Goal: Task Accomplishment & Management: Complete application form

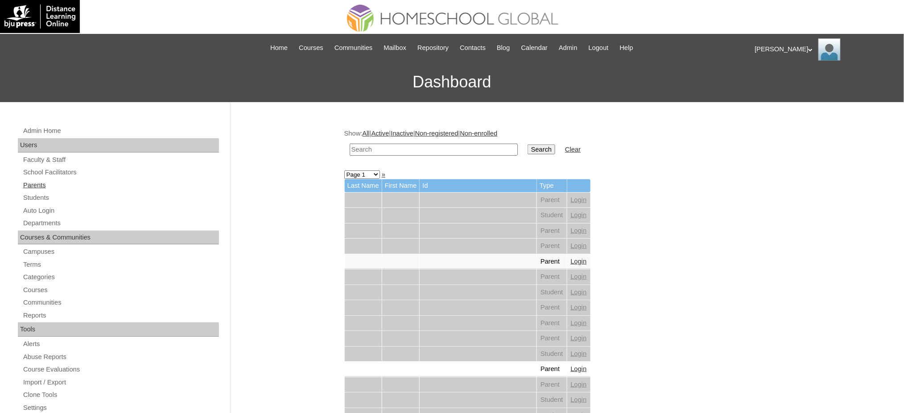
click at [45, 187] on link "Parents" at bounding box center [120, 185] width 197 height 11
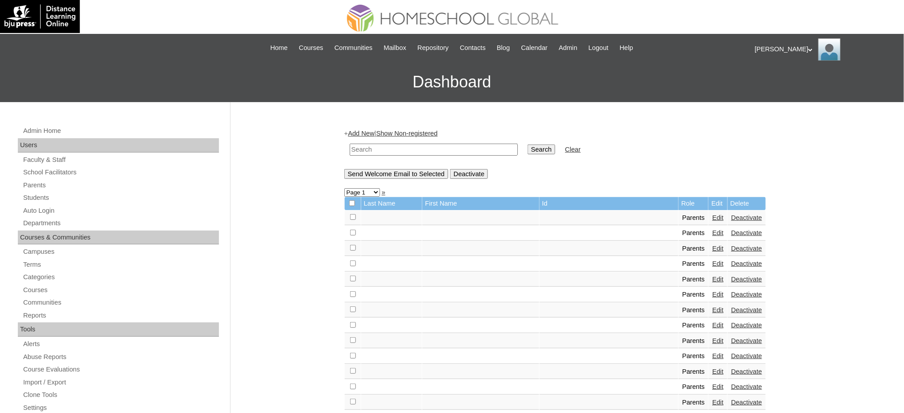
click at [373, 133] on link "Add New" at bounding box center [361, 133] width 26 height 7
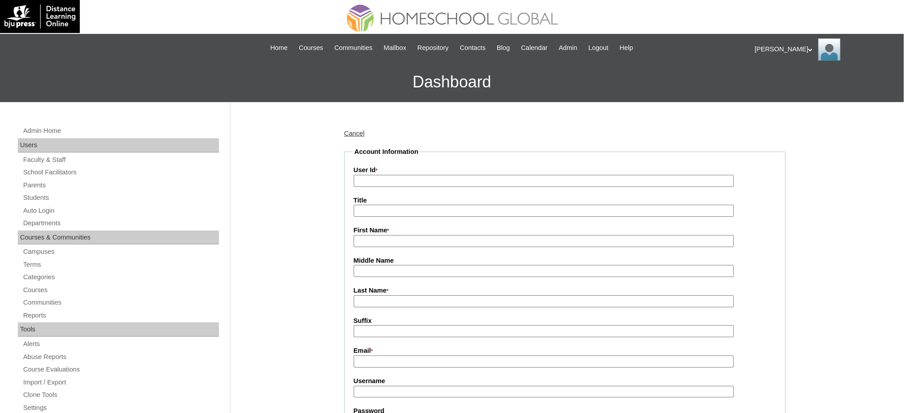
click at [388, 185] on input "User Id *" at bounding box center [544, 181] width 380 height 12
paste input "MHP0239-TECHPH2025"
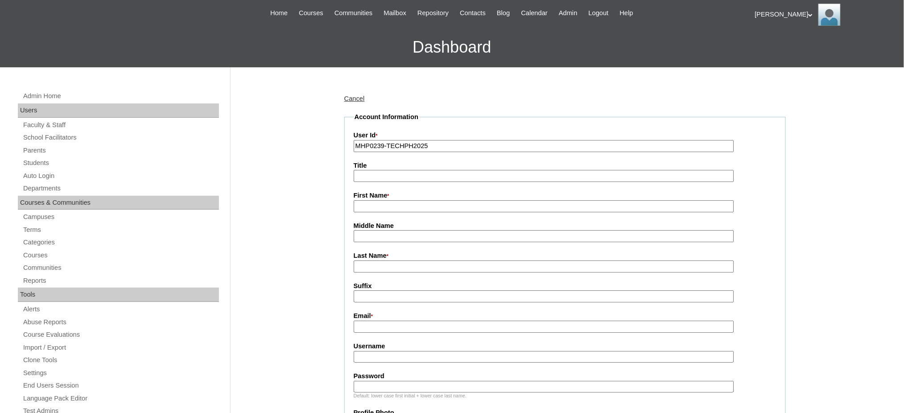
scroll to position [59, 0]
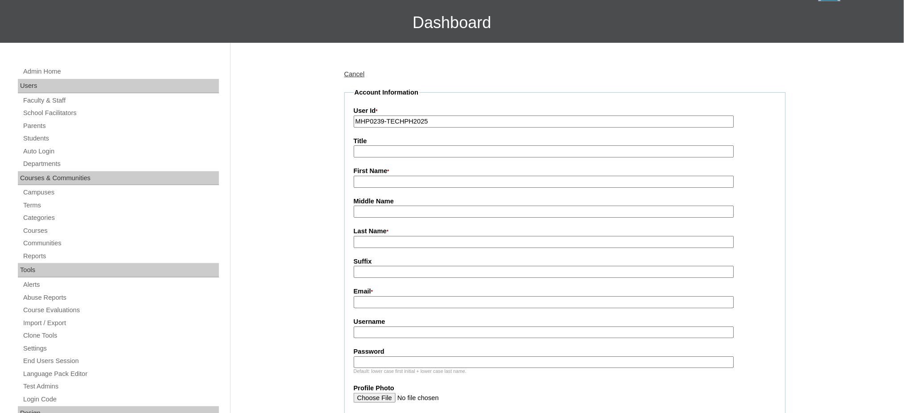
type input "MHP0239-TECHPH2025"
click at [380, 153] on input "Title" at bounding box center [544, 151] width 380 height 12
type input "Ms."
click at [376, 178] on input "First Name *" at bounding box center [544, 182] width 380 height 12
paste input "Gladness"
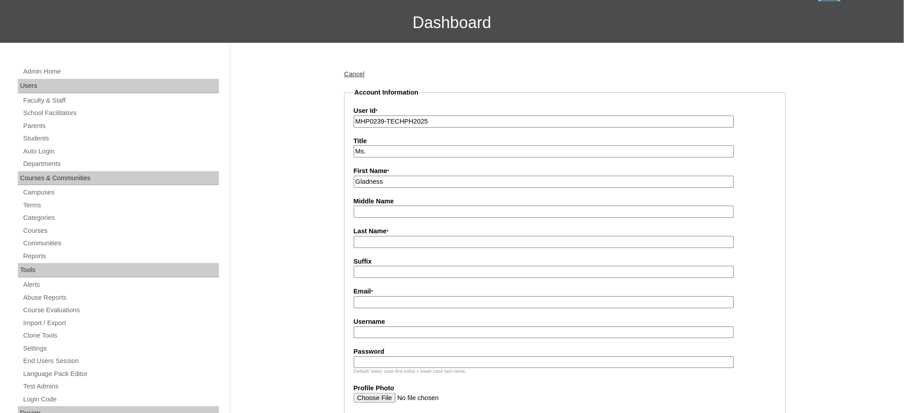
type input "Gladness"
click at [381, 239] on input "Last Name *" at bounding box center [544, 242] width 380 height 12
paste input "Genovea"
type input "Genovea"
click at [405, 183] on input "Gladness" at bounding box center [544, 182] width 380 height 12
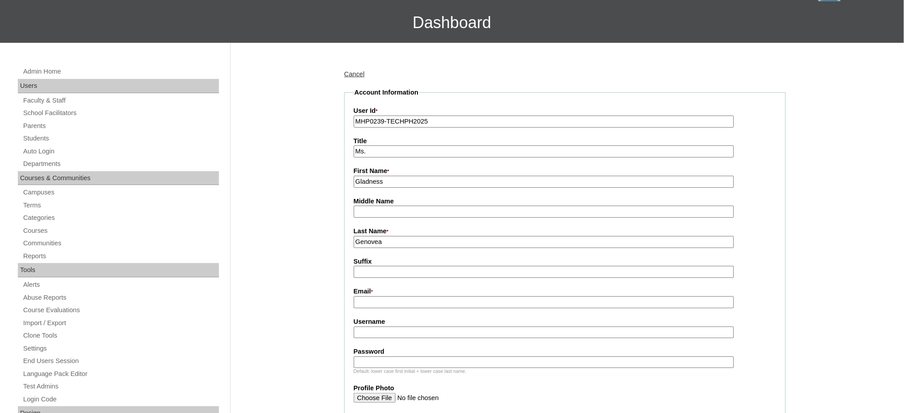
click at [366, 297] on input "Email *" at bounding box center [544, 302] width 380 height 12
paste input "[EMAIL_ADDRESS][DOMAIN_NAME]"
type input "[EMAIL_ADDRESS][DOMAIN_NAME]"
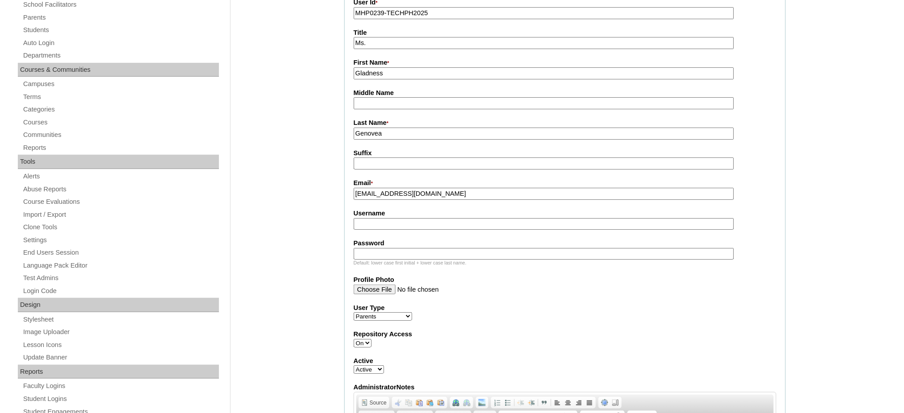
scroll to position [178, 0]
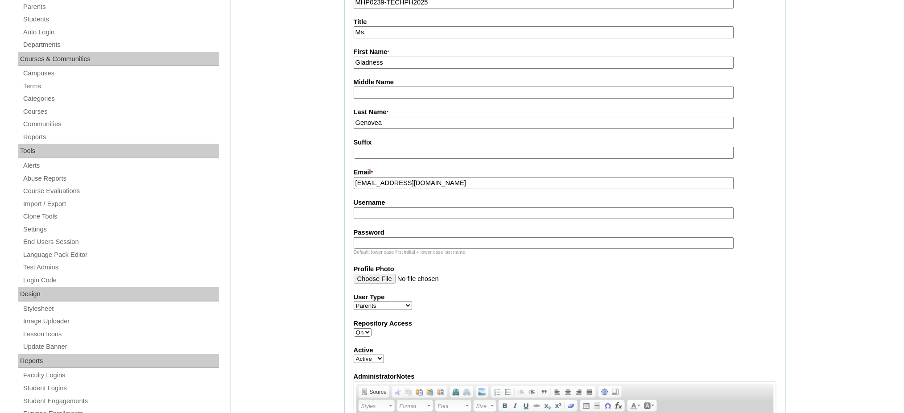
click at [396, 214] on fieldset "Account Information User Id * MHP0239-TECHPH2025 Title Ms. First Name * Gladnes…" at bounding box center [564, 252] width 441 height 567
click at [410, 198] on label "Username" at bounding box center [565, 202] width 423 height 9
click at [410, 207] on input "Username" at bounding box center [544, 213] width 380 height 12
click at [396, 229] on label "Password" at bounding box center [565, 232] width 423 height 9
click at [396, 237] on input "Password" at bounding box center [544, 243] width 380 height 12
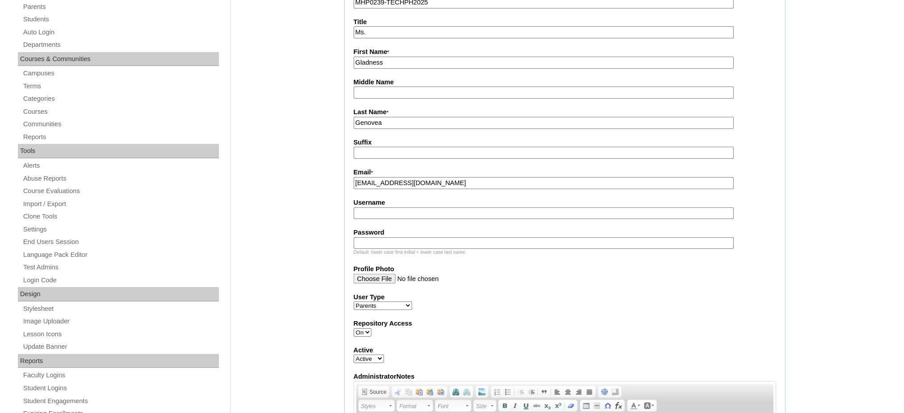
click at [407, 208] on input "Username" at bounding box center [544, 213] width 380 height 12
paste input "suanicoG2025"
type input "suanicoG2025"
click at [367, 237] on input "Password" at bounding box center [544, 243] width 380 height 12
paste input "techSYS832"
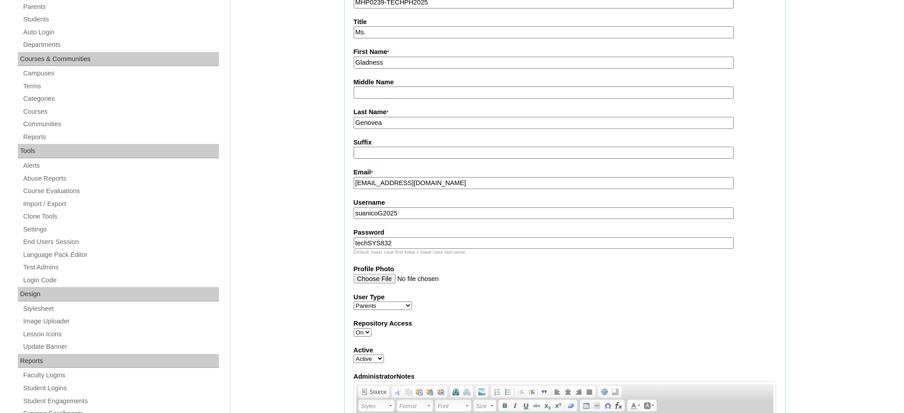
type input "techSYS832"
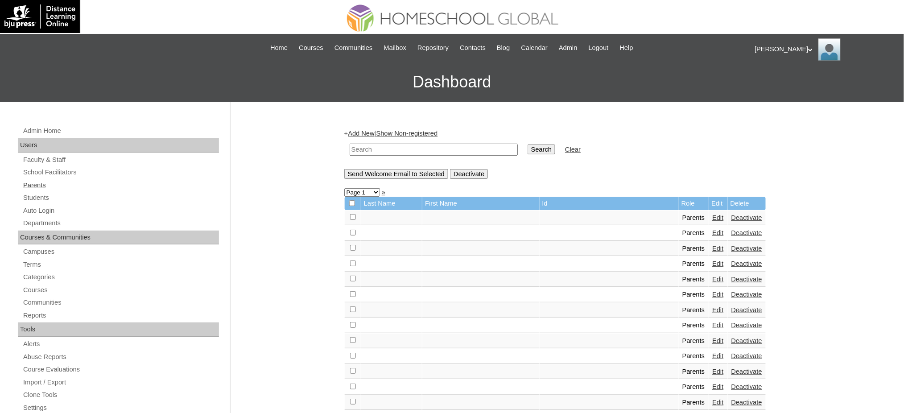
click at [37, 181] on link "Parents" at bounding box center [120, 185] width 197 height 11
click at [41, 201] on link "Students" at bounding box center [120, 197] width 197 height 11
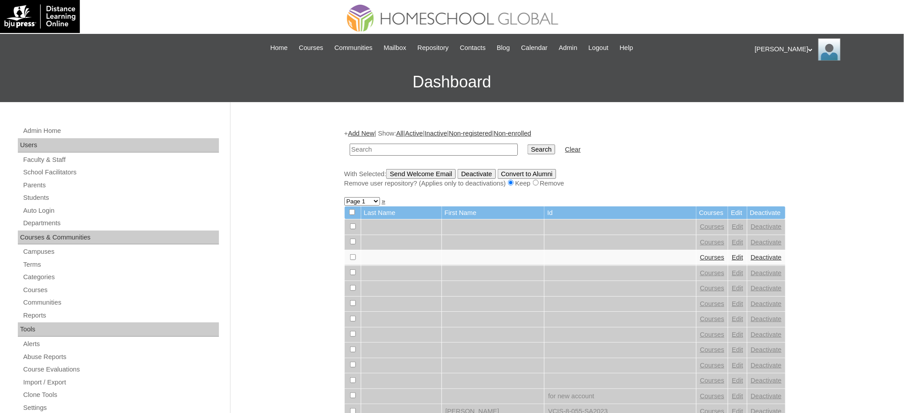
click at [365, 132] on link "Add New" at bounding box center [361, 133] width 26 height 7
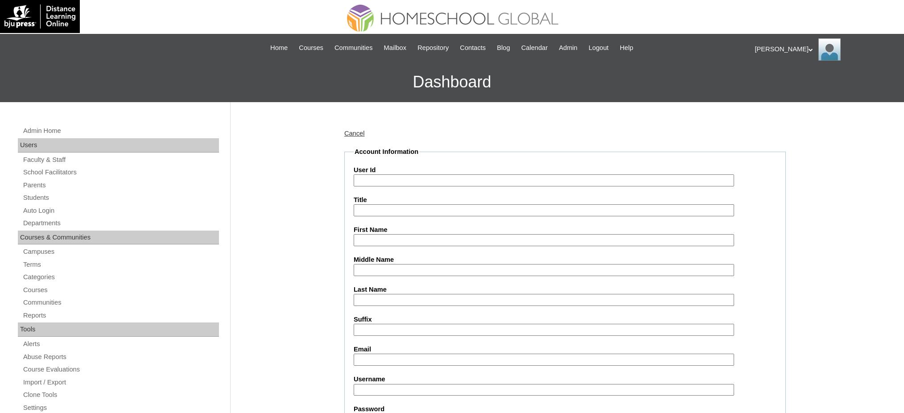
drag, startPoint x: 0, startPoint y: 0, endPoint x: 386, endPoint y: 178, distance: 424.8
click at [386, 178] on input "User Id" at bounding box center [544, 180] width 380 height 12
paste input "MHS00345-TECHPH2025"
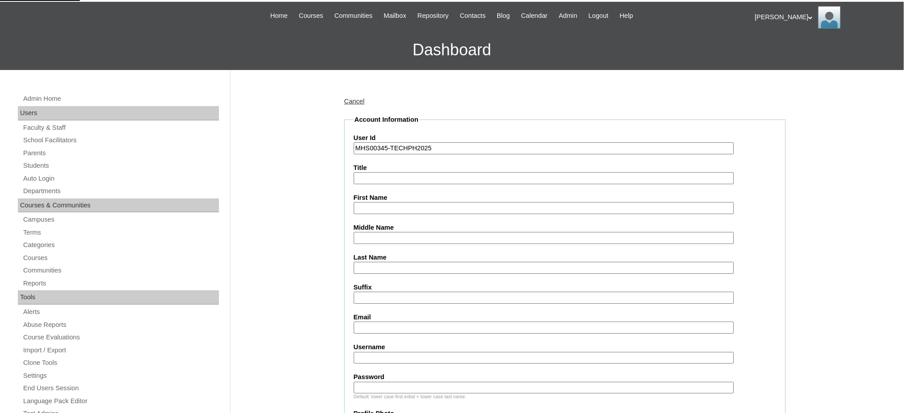
scroll to position [59, 0]
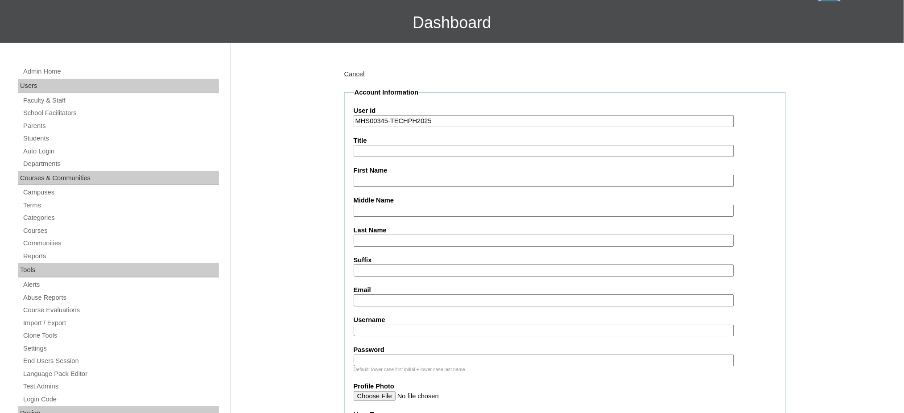
type input "MHS00345-TECHPH2025"
click at [400, 181] on input "First Name" at bounding box center [544, 181] width 380 height 12
paste input "[PERSON_NAME]"
type input "[PERSON_NAME]"
click at [375, 207] on input "Middle Name" at bounding box center [544, 211] width 380 height 12
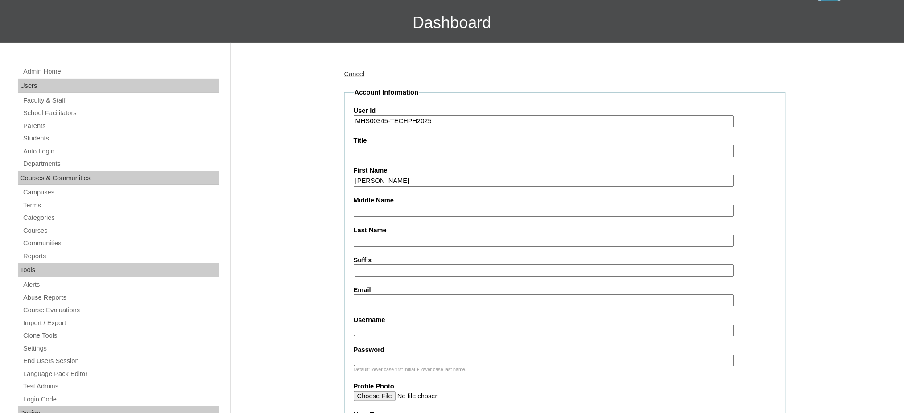
paste input "Genovea"
type input "Genovea"
click at [387, 239] on input "Last Name" at bounding box center [544, 241] width 380 height 12
paste input "Suanico"
type input "Suanico"
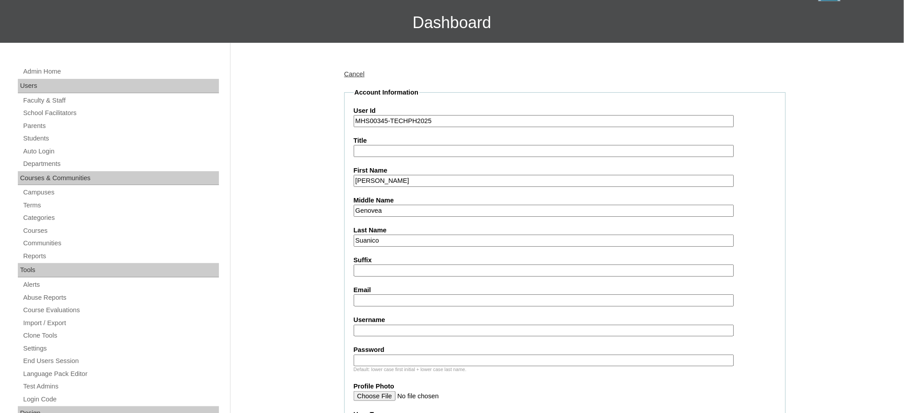
click at [414, 175] on input "[PERSON_NAME]" at bounding box center [544, 181] width 380 height 12
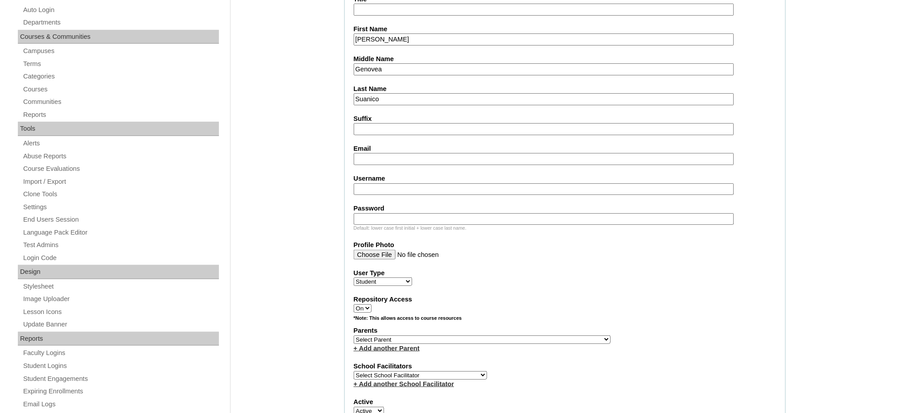
scroll to position [238, 0]
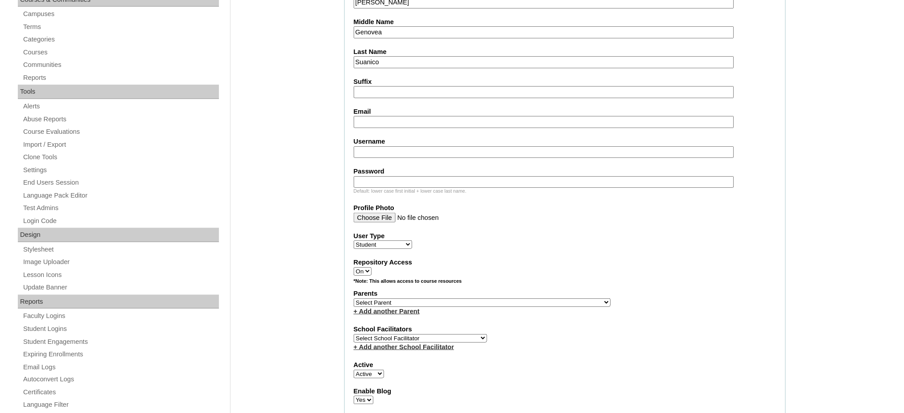
click at [387, 117] on input "Email" at bounding box center [544, 122] width 380 height 12
paste input "[EMAIL_ADDRESS][DOMAIN_NAME]"
type input "[EMAIL_ADDRESS][DOMAIN_NAME]"
click at [381, 146] on input "Username" at bounding box center [544, 152] width 380 height 12
paste input "shuureisuanicoq"
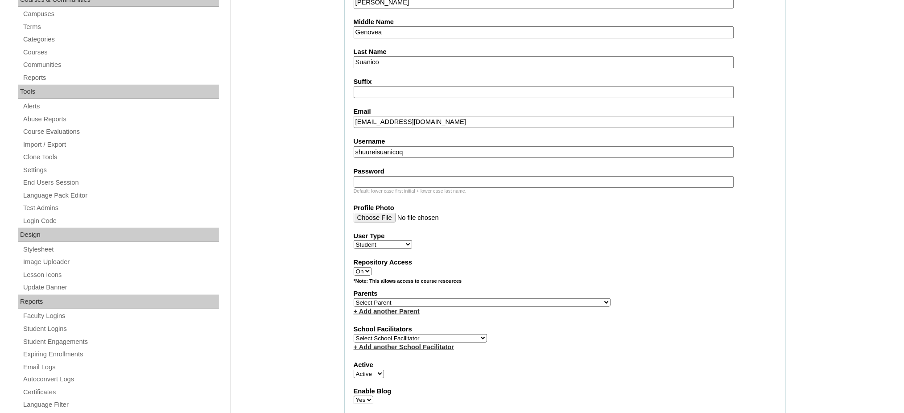
type input "shuureisuanicoq"
click at [401, 176] on input "Password" at bounding box center [544, 182] width 380 height 12
paste input "250007202"
type input "250007202"
click at [424, 149] on input "shuureisuanicoq" at bounding box center [544, 152] width 380 height 12
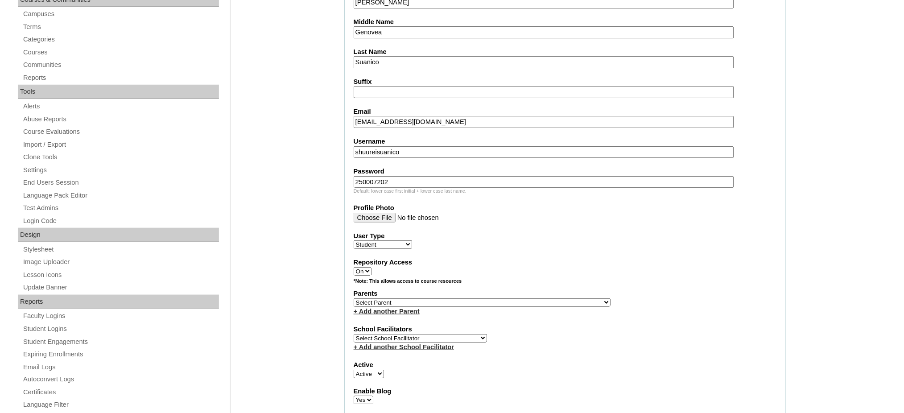
type input "shuureisuanico"
click at [505, 298] on select "Select Parent , , , , , , , , , , , , , , , , , , , , , , , , , , , , , , , , ,…" at bounding box center [482, 302] width 257 height 8
click at [507, 298] on select "Select Parent , , , , , , , , , , , , , , , , , , , , , , , , , , , , , , , , ,…" at bounding box center [482, 302] width 257 height 8
select select "44200"
click at [354, 298] on select "Select Parent , , , , , , , , , , , , , , , , , , , , , , , , , , , , , , , , ,…" at bounding box center [482, 302] width 257 height 8
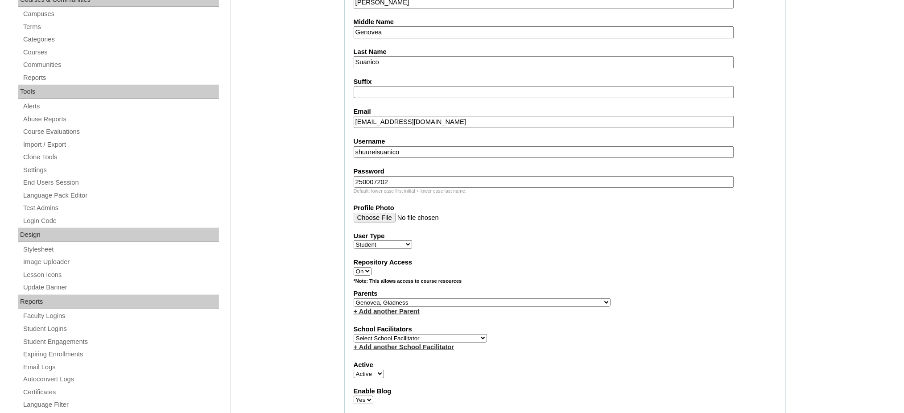
scroll to position [59, 0]
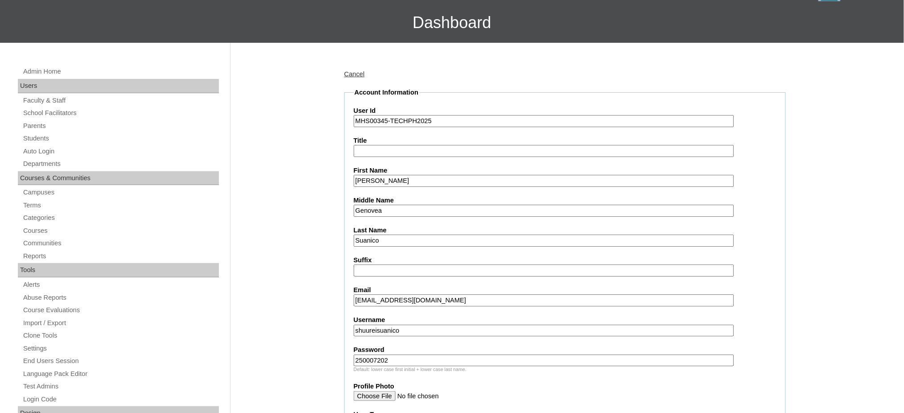
click at [414, 175] on input "Shuurei Yuuki" at bounding box center [544, 181] width 380 height 12
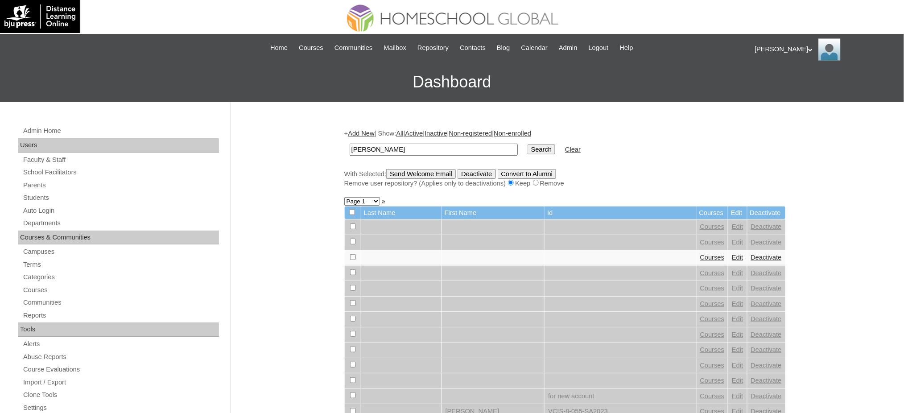
type input "[PERSON_NAME]"
click at [528, 146] on input "Search" at bounding box center [542, 149] width 28 height 10
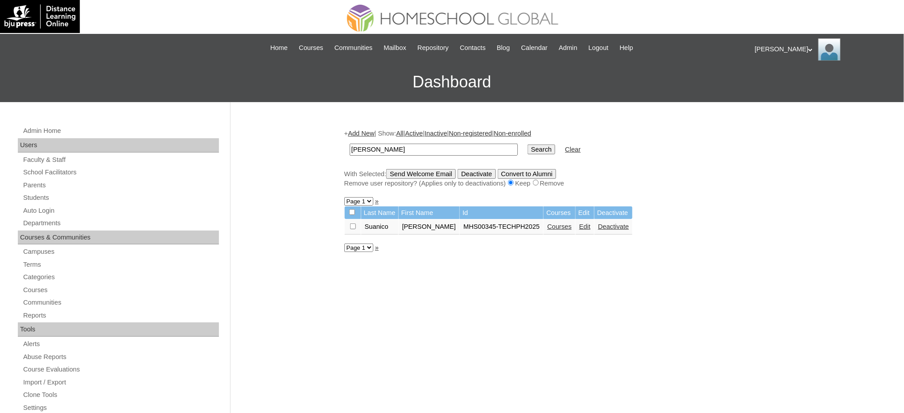
click at [547, 226] on link "Courses" at bounding box center [559, 226] width 25 height 7
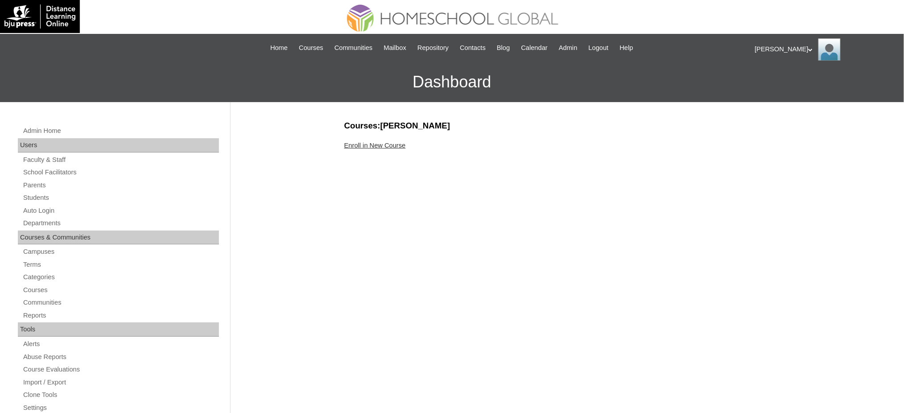
drag, startPoint x: 359, startPoint y: 146, endPoint x: 148, endPoint y: 16, distance: 247.9
click at [359, 145] on link "Enroll in New Course" at bounding box center [375, 145] width 62 height 7
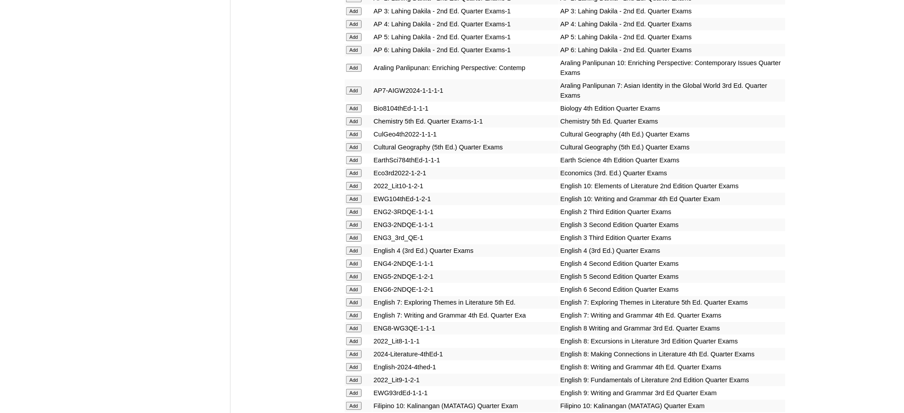
scroll to position [1010, 0]
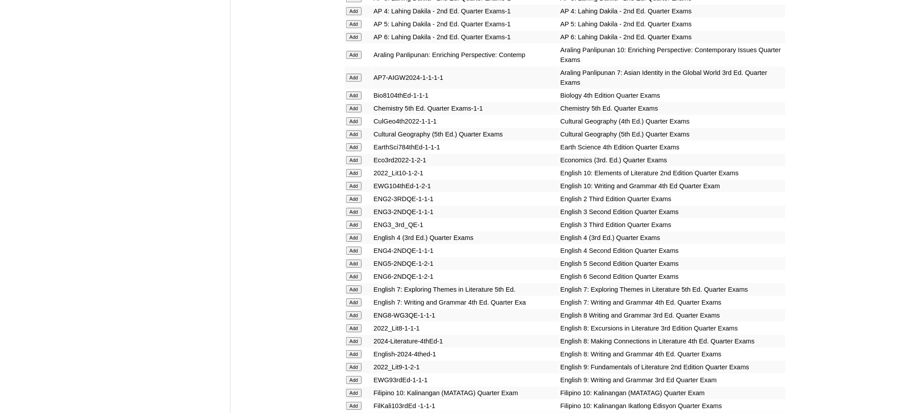
click at [354, 74] on input "Add" at bounding box center [354, 78] width 16 height 8
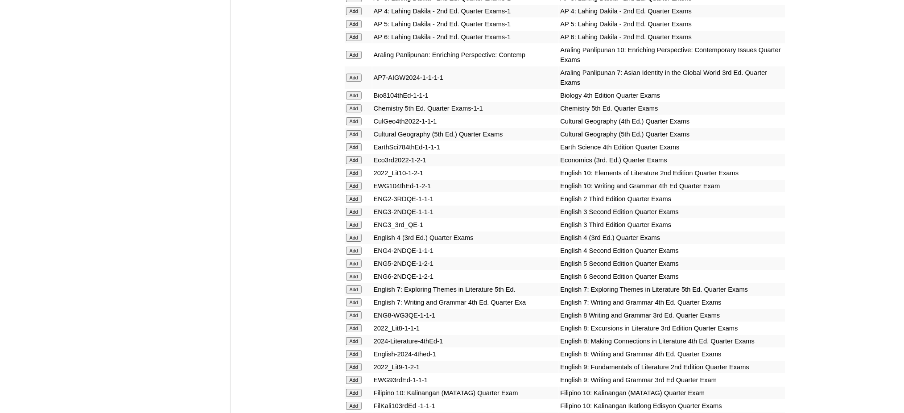
click at [358, 143] on input "Add" at bounding box center [354, 147] width 16 height 8
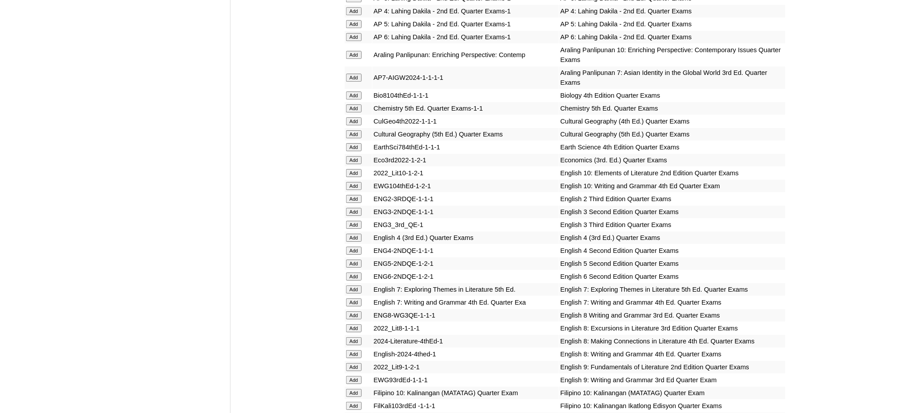
click at [355, 285] on input "Add" at bounding box center [354, 289] width 16 height 8
click at [352, 298] on input "Add" at bounding box center [354, 302] width 16 height 8
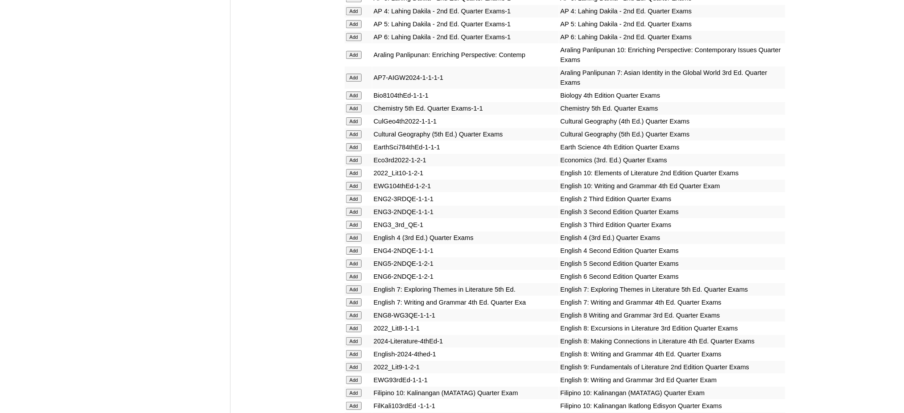
click at [352, 298] on input "Add" at bounding box center [354, 302] width 16 height 8
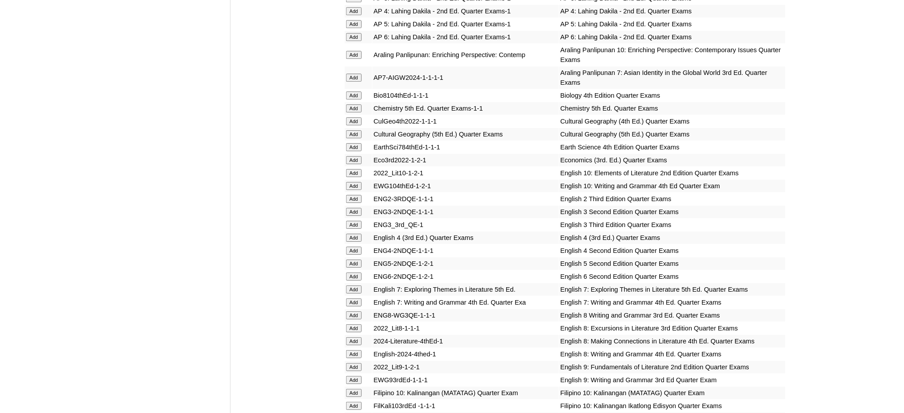
click at [352, 298] on input "Add" at bounding box center [354, 302] width 16 height 8
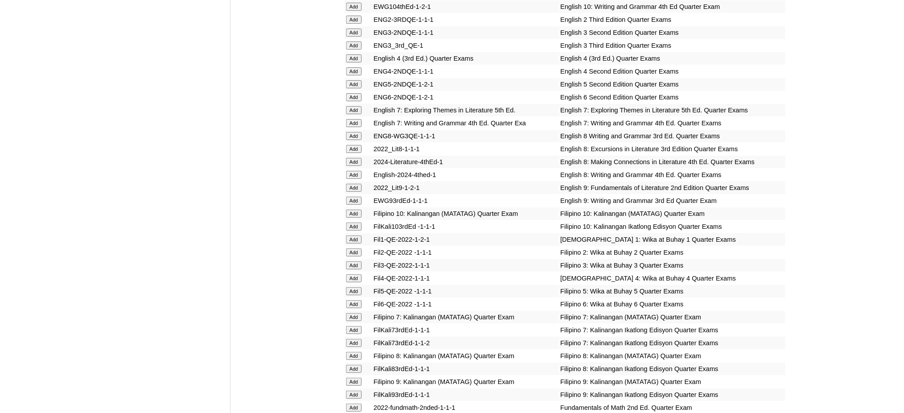
scroll to position [1249, 0]
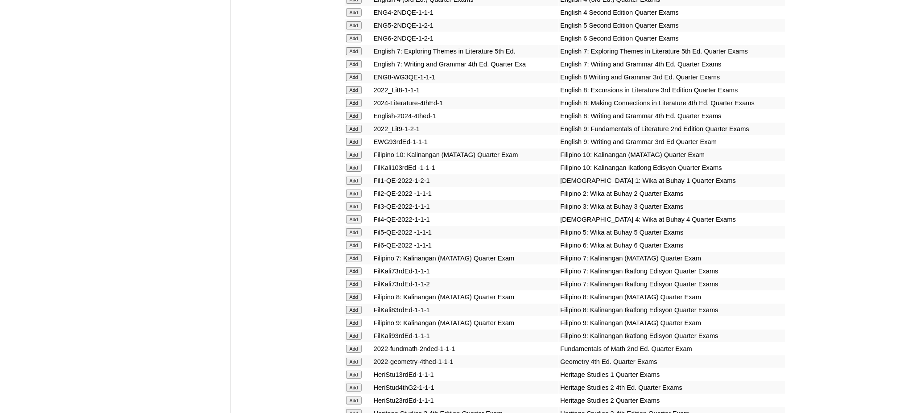
click at [355, 254] on input "Add" at bounding box center [354, 258] width 16 height 8
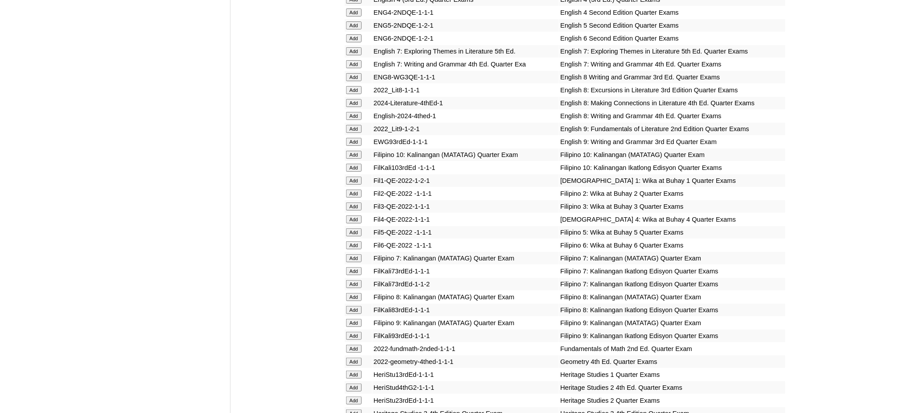
click at [355, 254] on input "Add" at bounding box center [354, 258] width 16 height 8
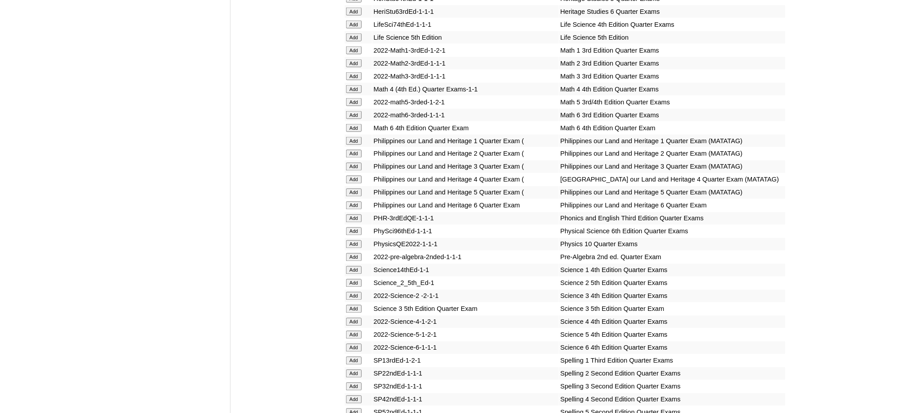
scroll to position [1724, 0]
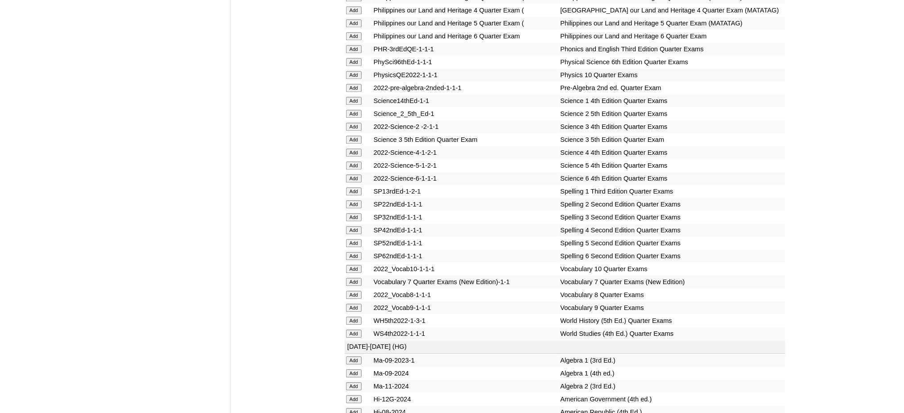
scroll to position [1902, 0]
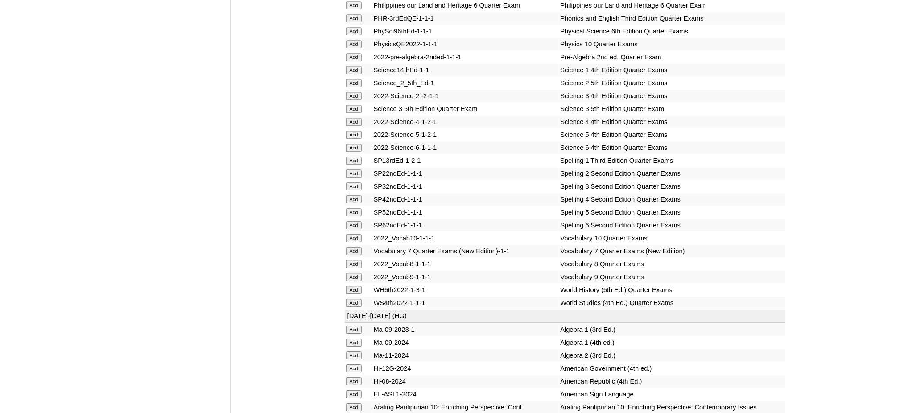
click at [354, 53] on input "Add" at bounding box center [354, 57] width 16 height 8
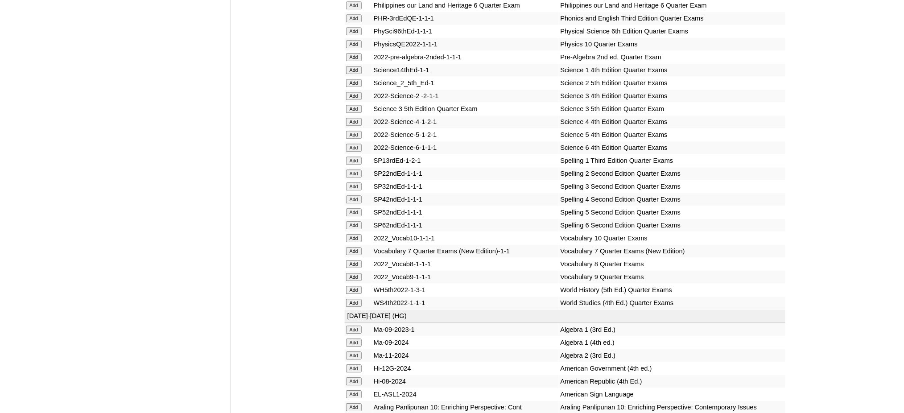
click at [354, 53] on input "Add" at bounding box center [354, 57] width 16 height 8
click at [358, 247] on input "Add" at bounding box center [354, 251] width 16 height 8
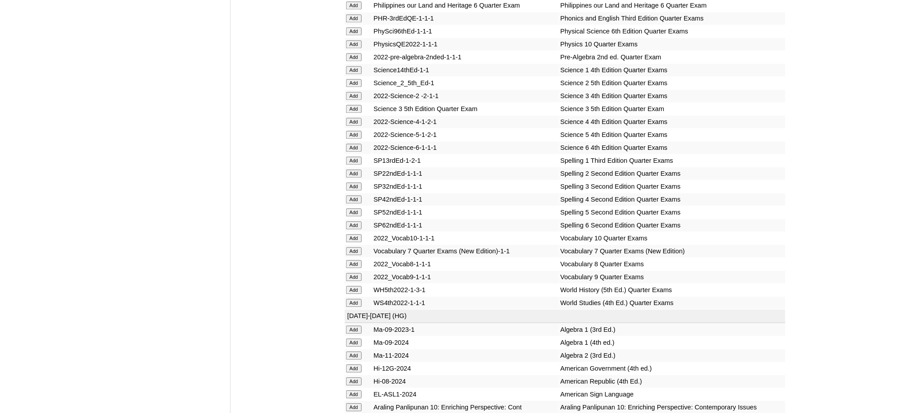
click at [358, 247] on input "Add" at bounding box center [354, 251] width 16 height 8
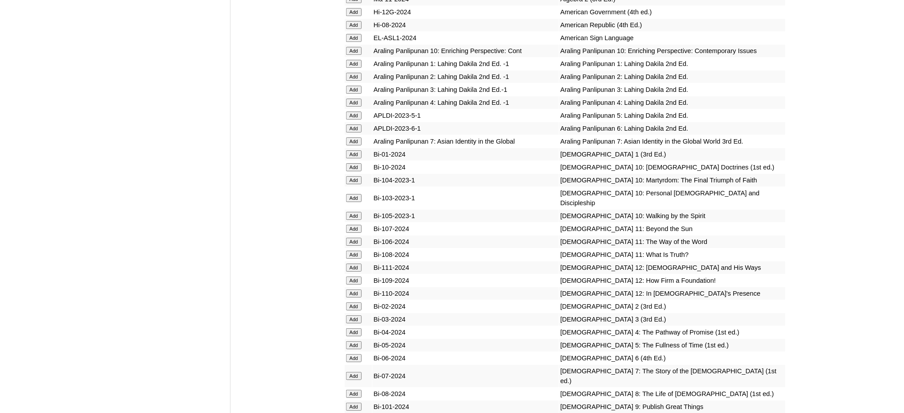
scroll to position [2259, 0]
click at [361, 371] on input "Add" at bounding box center [354, 375] width 16 height 8
click at [354, 371] on input "Add" at bounding box center [354, 375] width 16 height 8
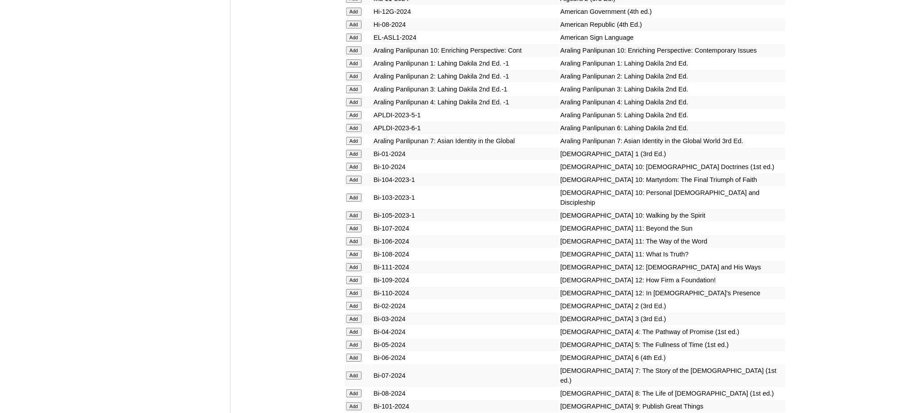
click at [354, 371] on input "Add" at bounding box center [354, 375] width 16 height 8
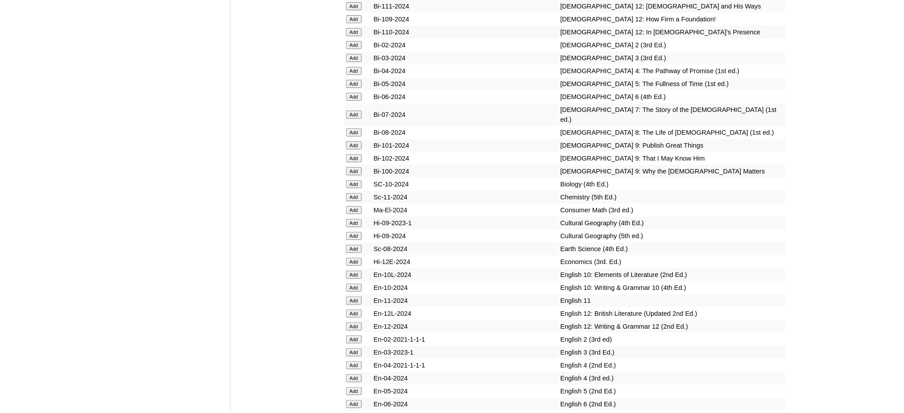
scroll to position [2556, 0]
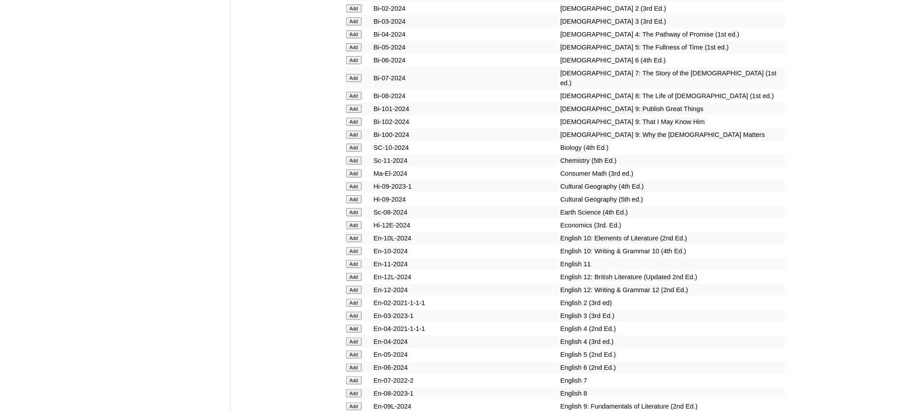
click at [352, 208] on input "Add" at bounding box center [354, 212] width 16 height 8
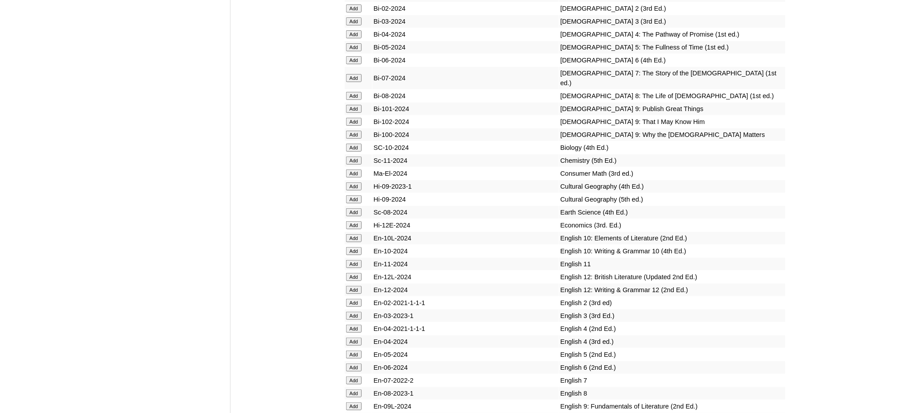
click at [352, 208] on input "Add" at bounding box center [354, 212] width 16 height 8
click at [351, 376] on input "Add" at bounding box center [354, 380] width 16 height 8
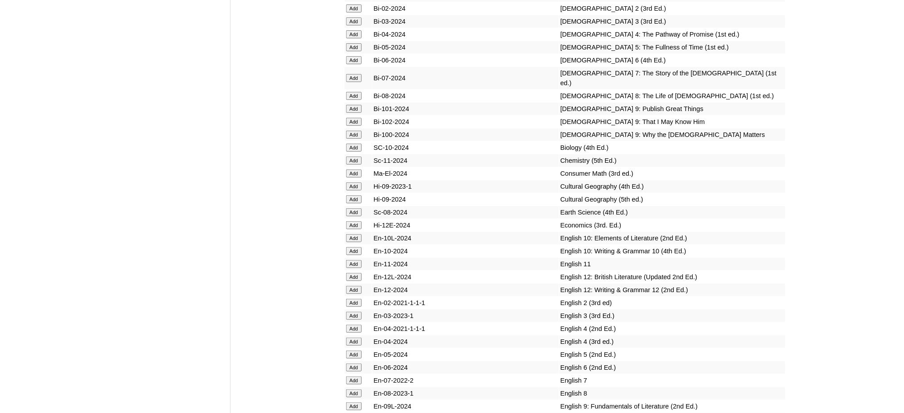
click at [351, 376] on input "Add" at bounding box center [354, 380] width 16 height 8
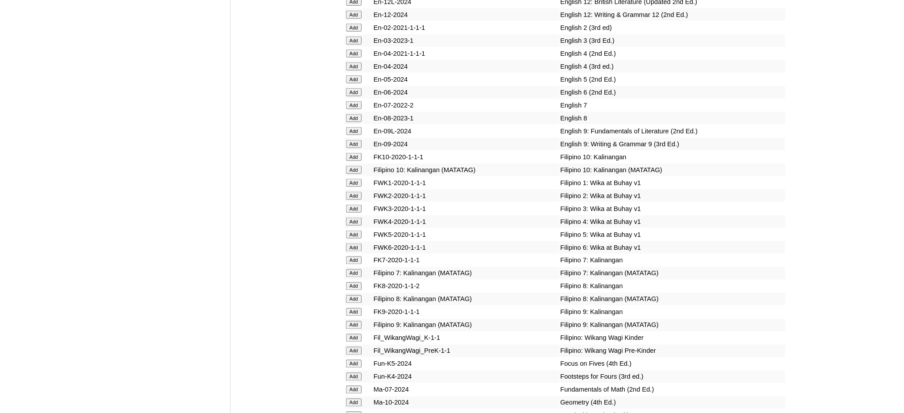
scroll to position [2854, 0]
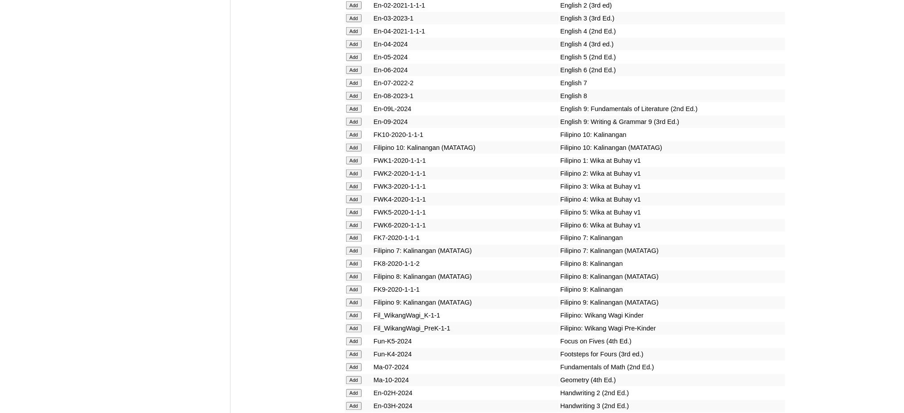
click at [354, 247] on input "Add" at bounding box center [354, 251] width 16 height 8
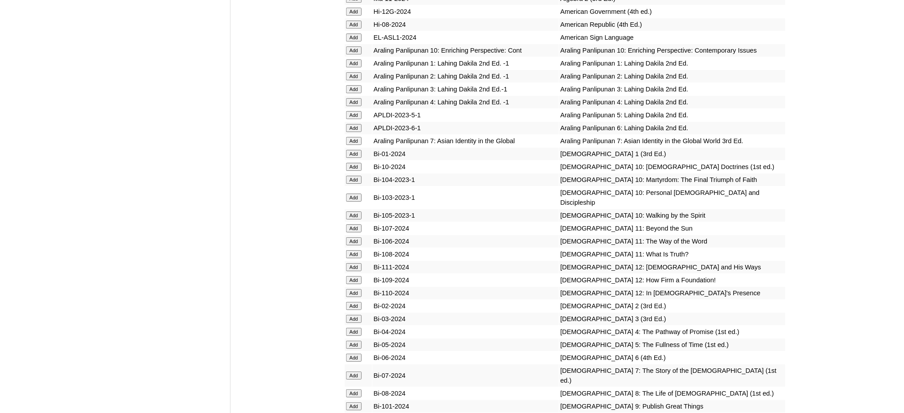
scroll to position [2021, 0]
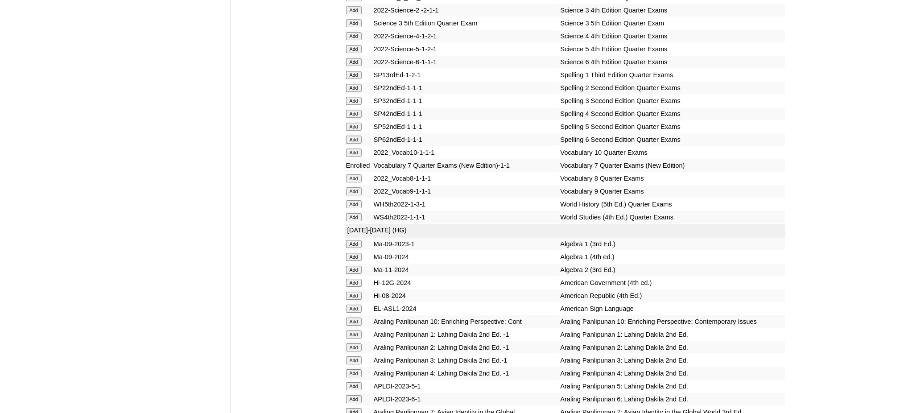
scroll to position [2021, 0]
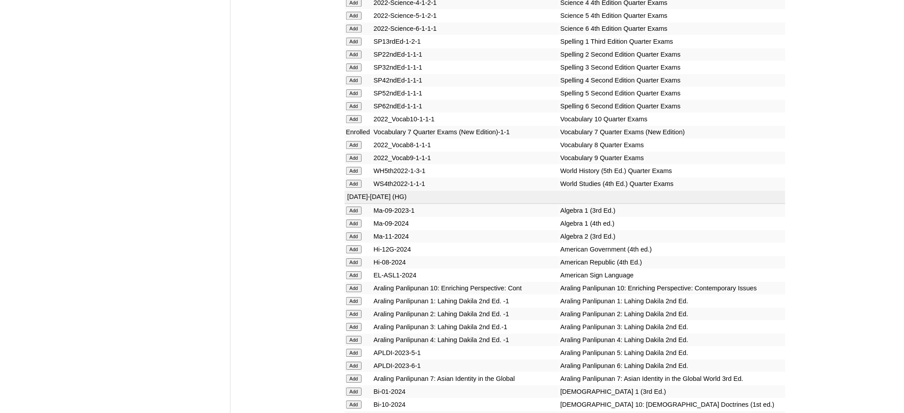
click at [351, 375] on input "Add" at bounding box center [354, 379] width 16 height 8
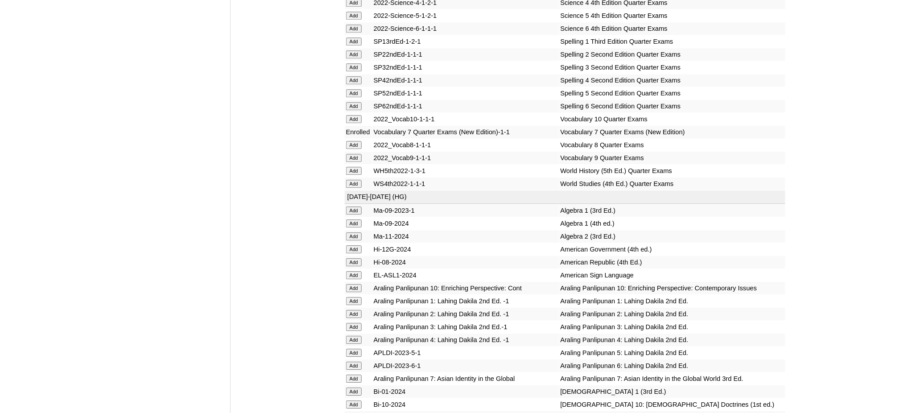
click at [351, 375] on input "Add" at bounding box center [354, 379] width 16 height 8
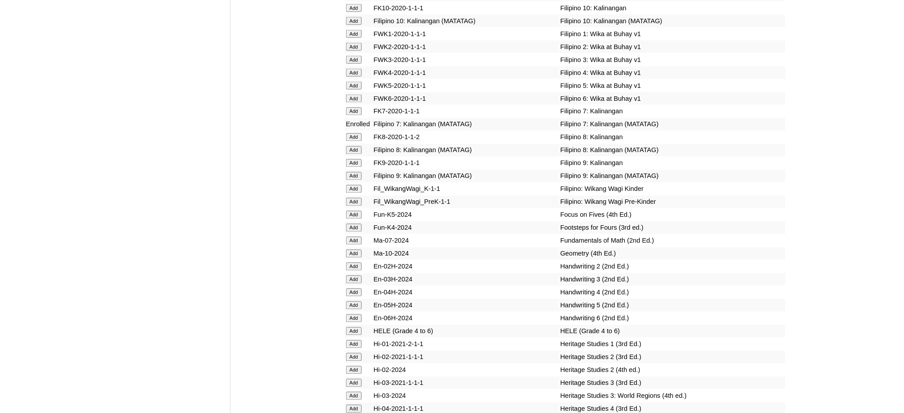
scroll to position [3032, 0]
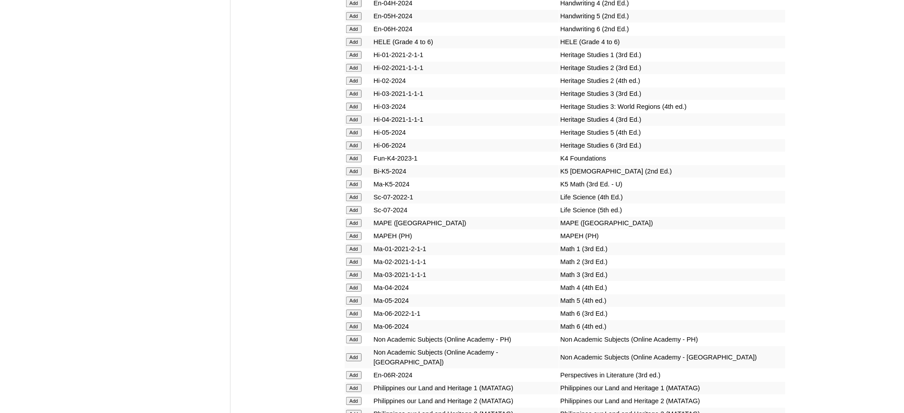
scroll to position [3329, 0]
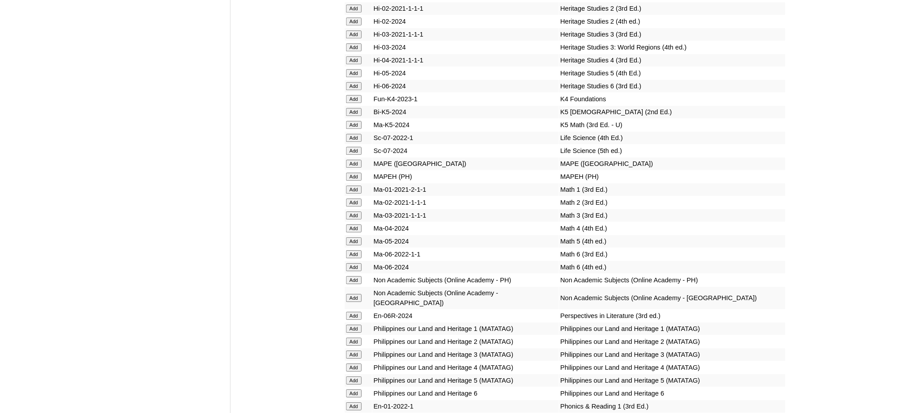
click at [353, 173] on input "Add" at bounding box center [354, 177] width 16 height 8
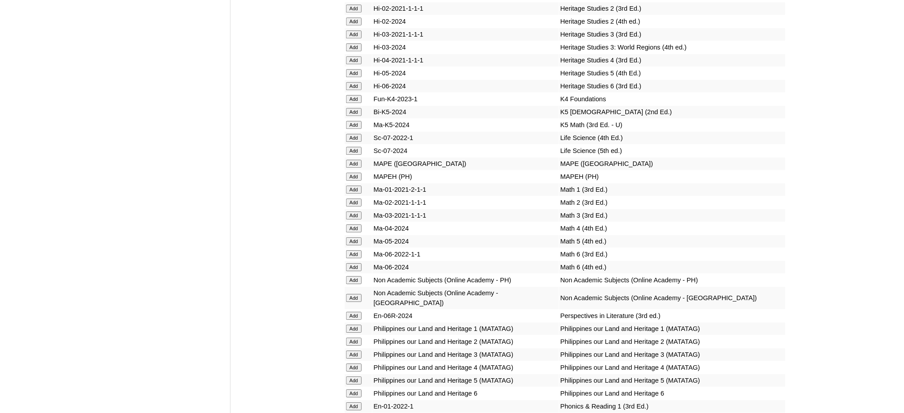
click at [353, 173] on input "Add" at bounding box center [354, 177] width 16 height 8
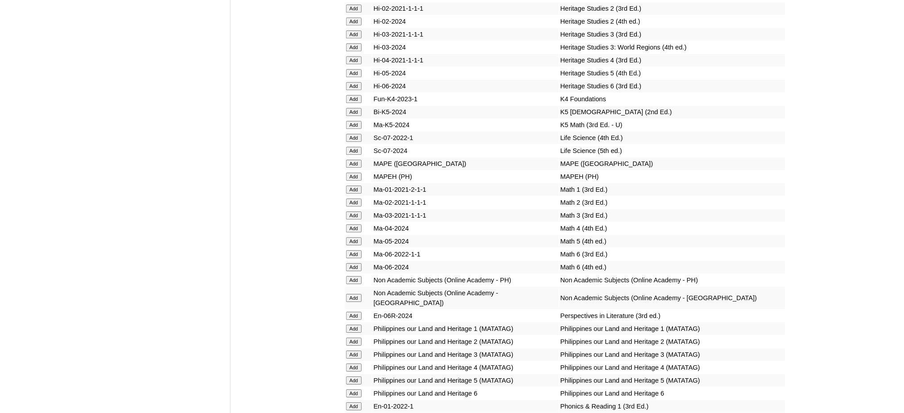
click at [353, 173] on input "Add" at bounding box center [354, 177] width 16 height 8
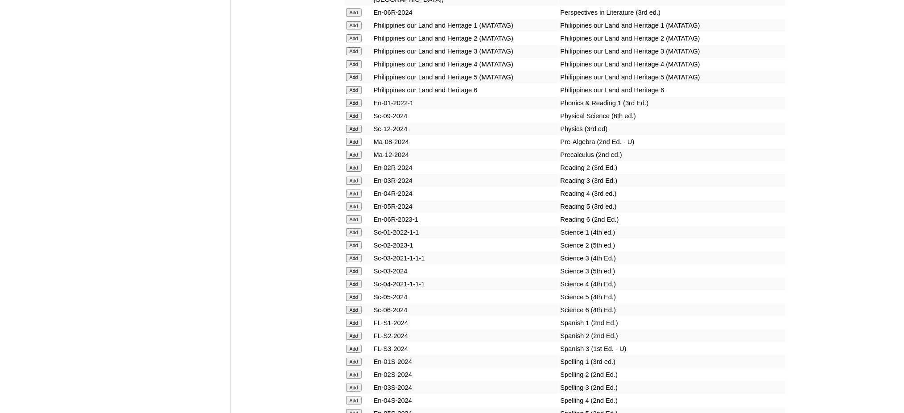
scroll to position [3686, 0]
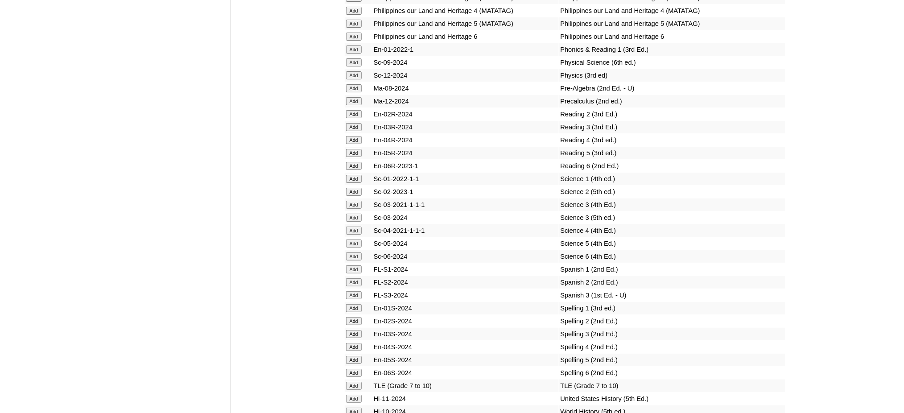
click at [351, 382] on input "Add" at bounding box center [354, 386] width 16 height 8
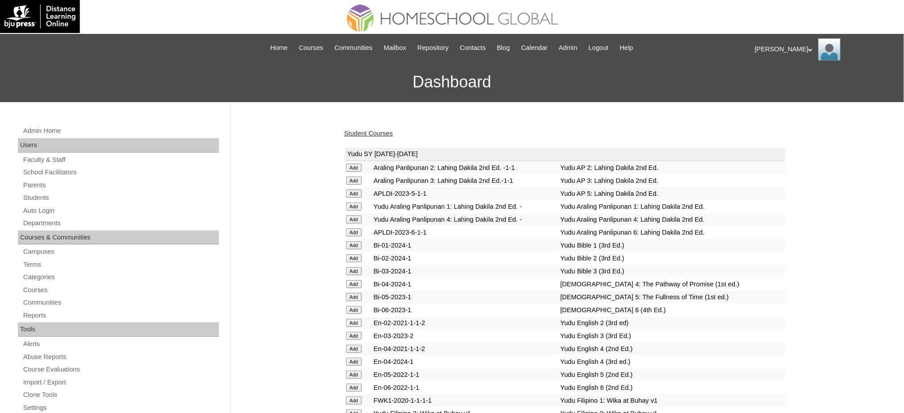
click at [379, 133] on link "Student Courses" at bounding box center [368, 133] width 49 height 7
